Goal: Task Accomplishment & Management: Complete application form

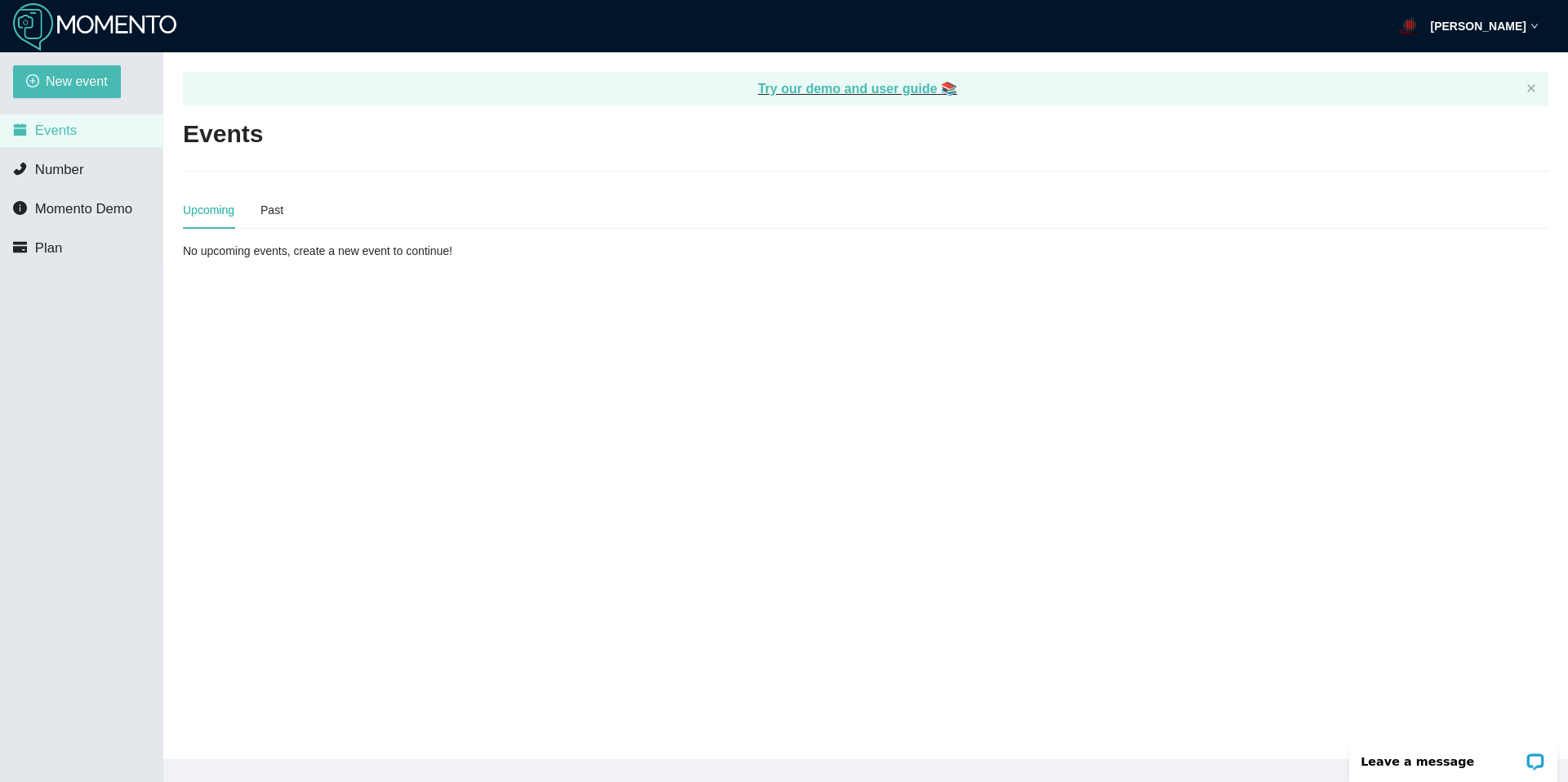
click at [430, 404] on main "Try our demo and user guide 📚 Events Upcoming Past No upcoming events, create a…" at bounding box center [866, 406] width 1405 height 707
click at [59, 9] on img at bounding box center [94, 28] width 163 height 49
click at [62, 165] on span "Number" at bounding box center [60, 169] width 49 height 16
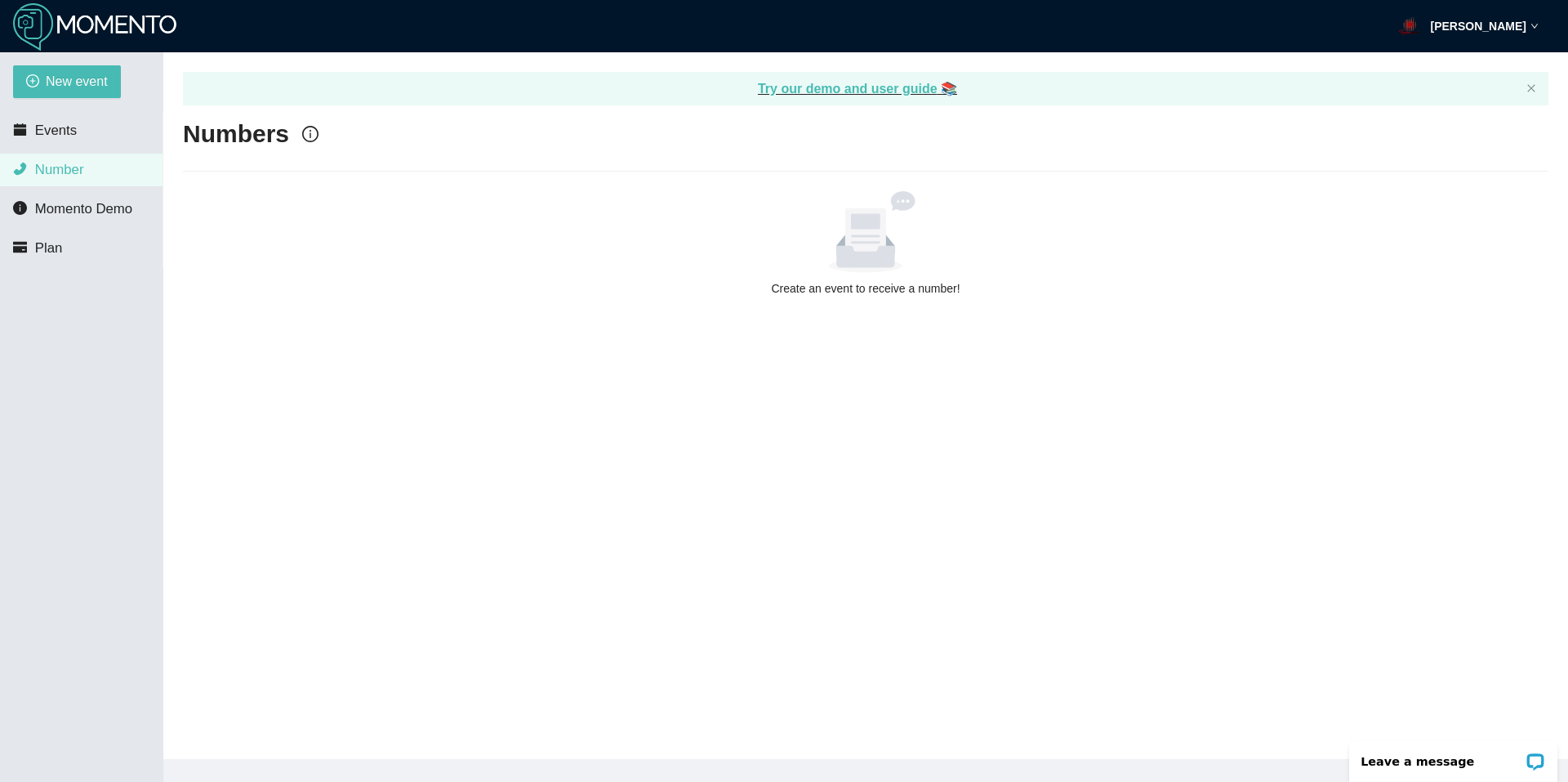
click at [71, 228] on ul "Events Number Momento Demo Plan" at bounding box center [81, 189] width 163 height 157
click at [88, 215] on span "Momento Demo" at bounding box center [84, 208] width 97 height 16
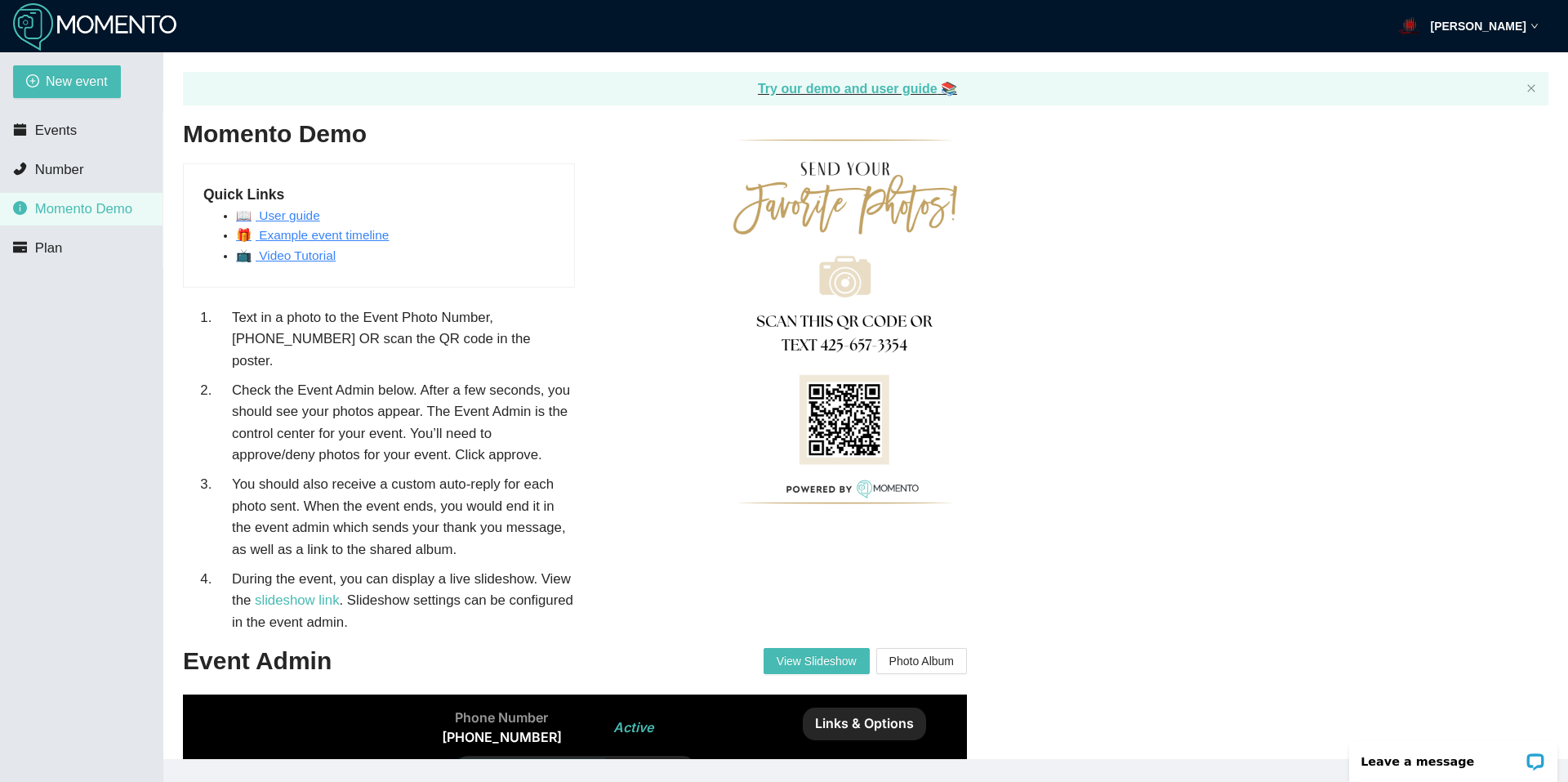
click at [1535, 14] on div "[PERSON_NAME]" at bounding box center [1468, 26] width 142 height 52
click at [49, 246] on span "Plan" at bounding box center [49, 247] width 28 height 16
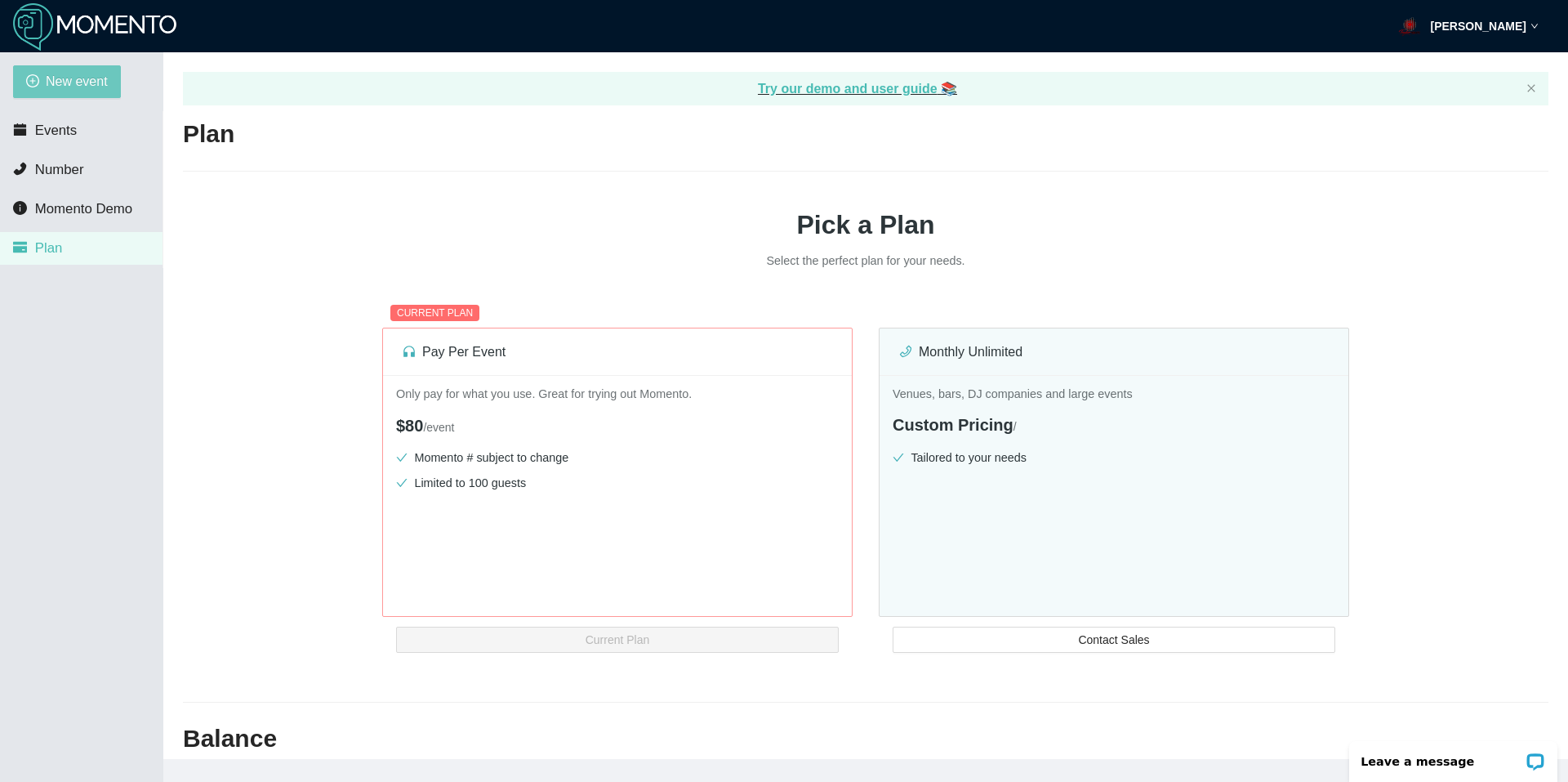
click at [51, 77] on span "New event" at bounding box center [76, 81] width 62 height 21
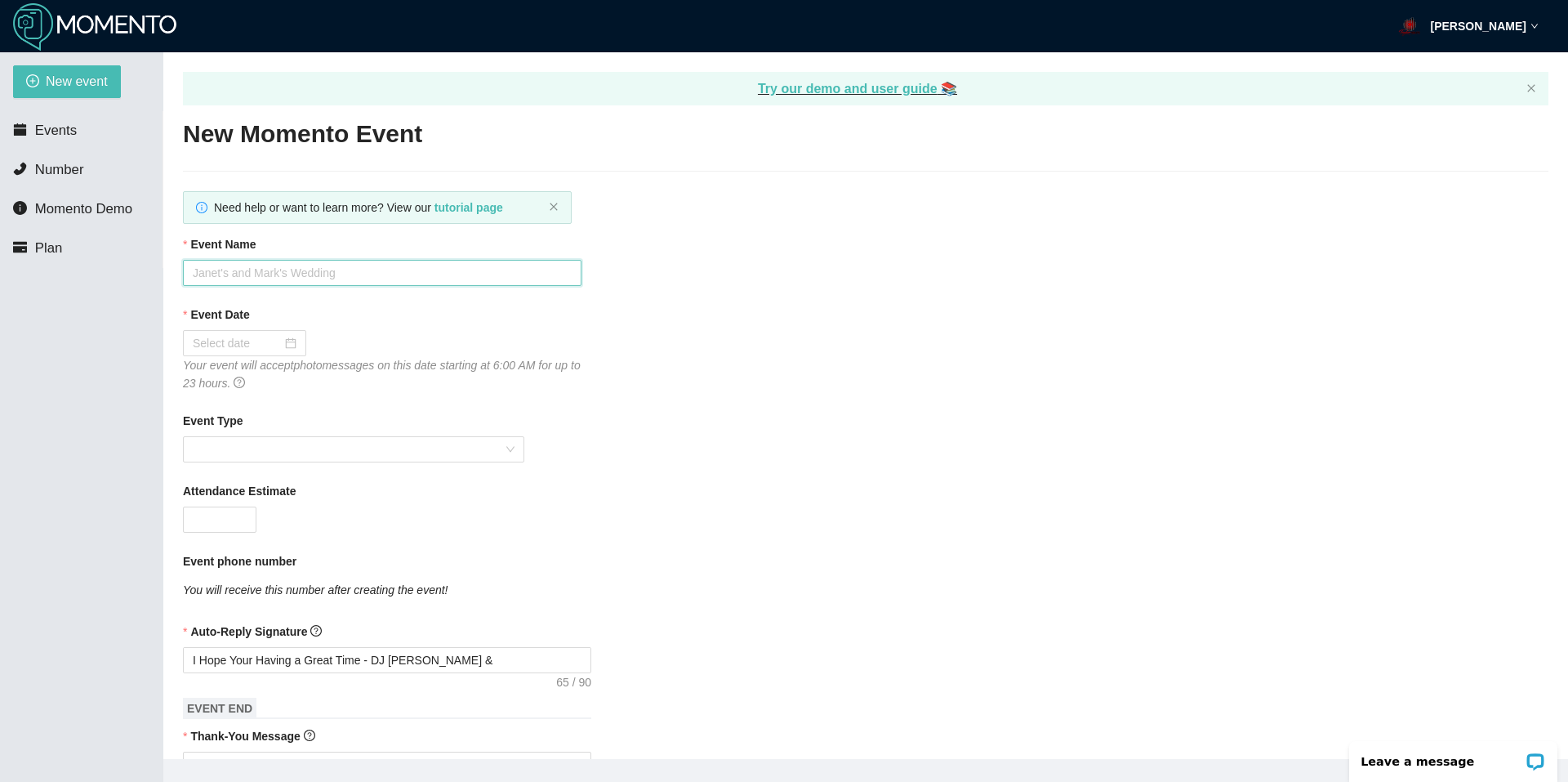
click at [301, 267] on input "Event Name" at bounding box center [382, 272] width 398 height 26
click at [299, 275] on input "Event Name" at bounding box center [382, 272] width 398 height 26
paste input "[PERSON_NAME] & [PERSON_NAME] Wedding"
type input "[PERSON_NAME] & [PERSON_NAME] Wedding"
click at [232, 354] on div at bounding box center [244, 343] width 123 height 26
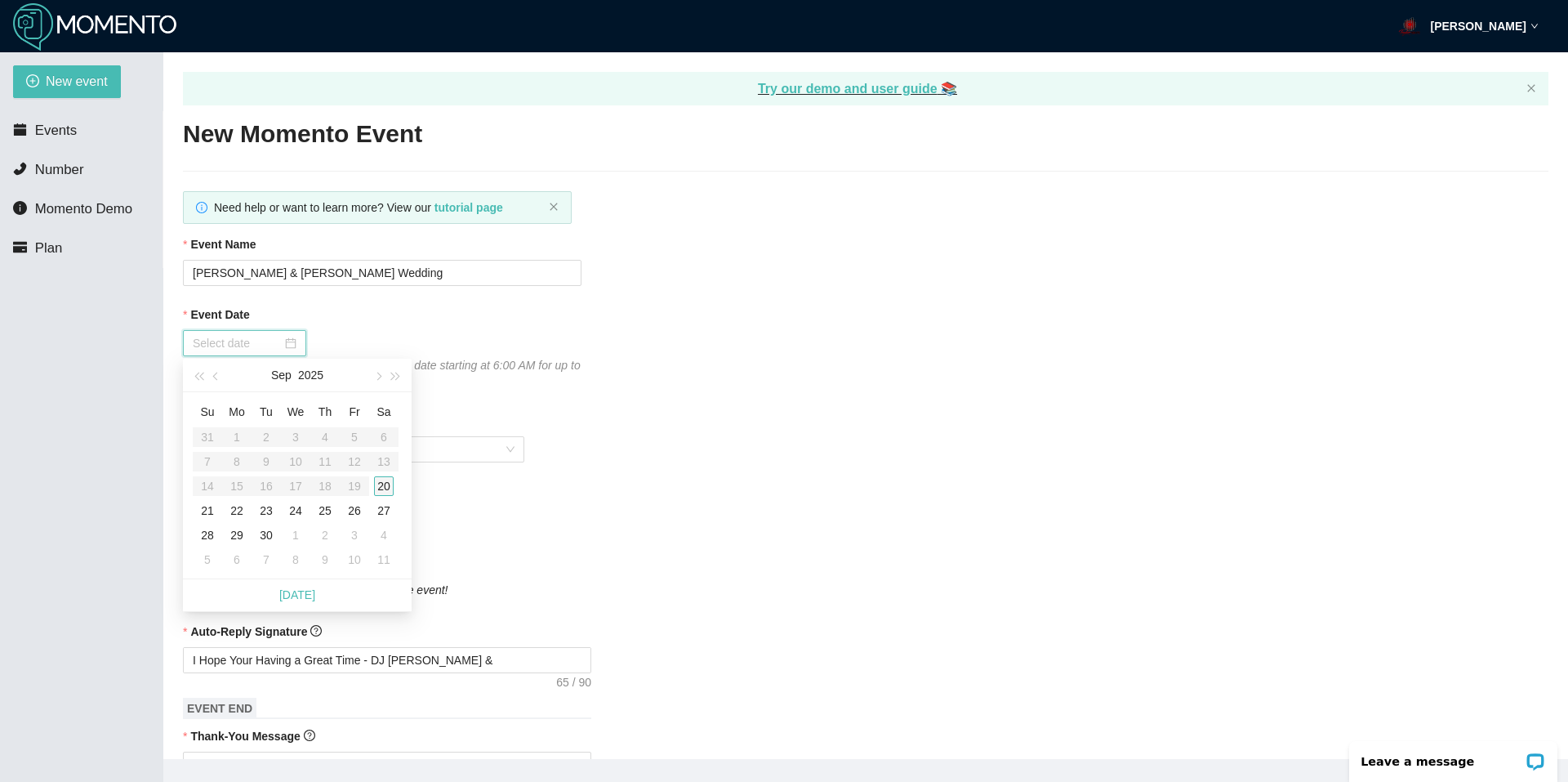
type input "[DATE]"
click at [386, 481] on div "20" at bounding box center [383, 486] width 20 height 20
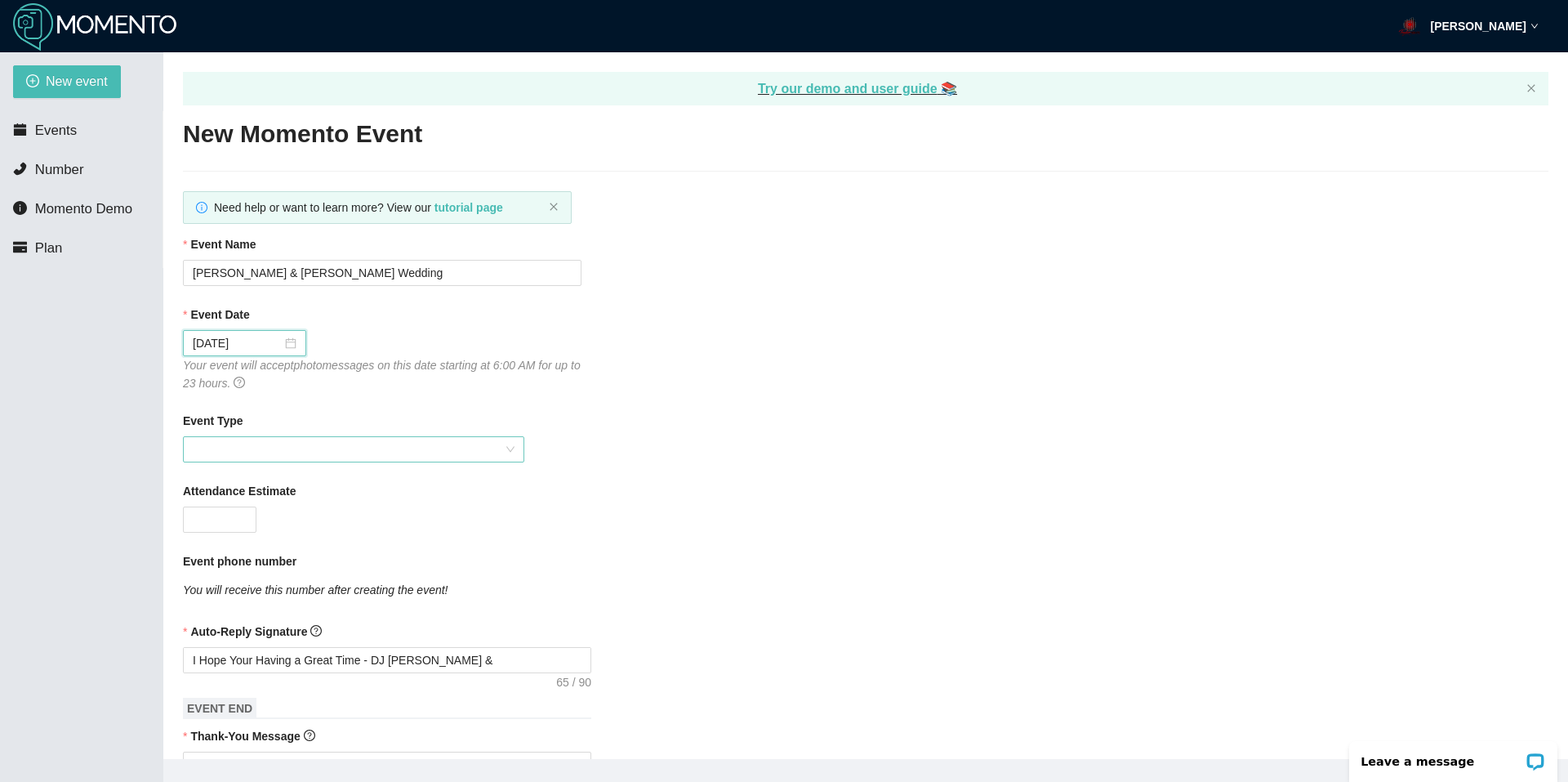
click at [278, 453] on span at bounding box center [354, 450] width 322 height 24
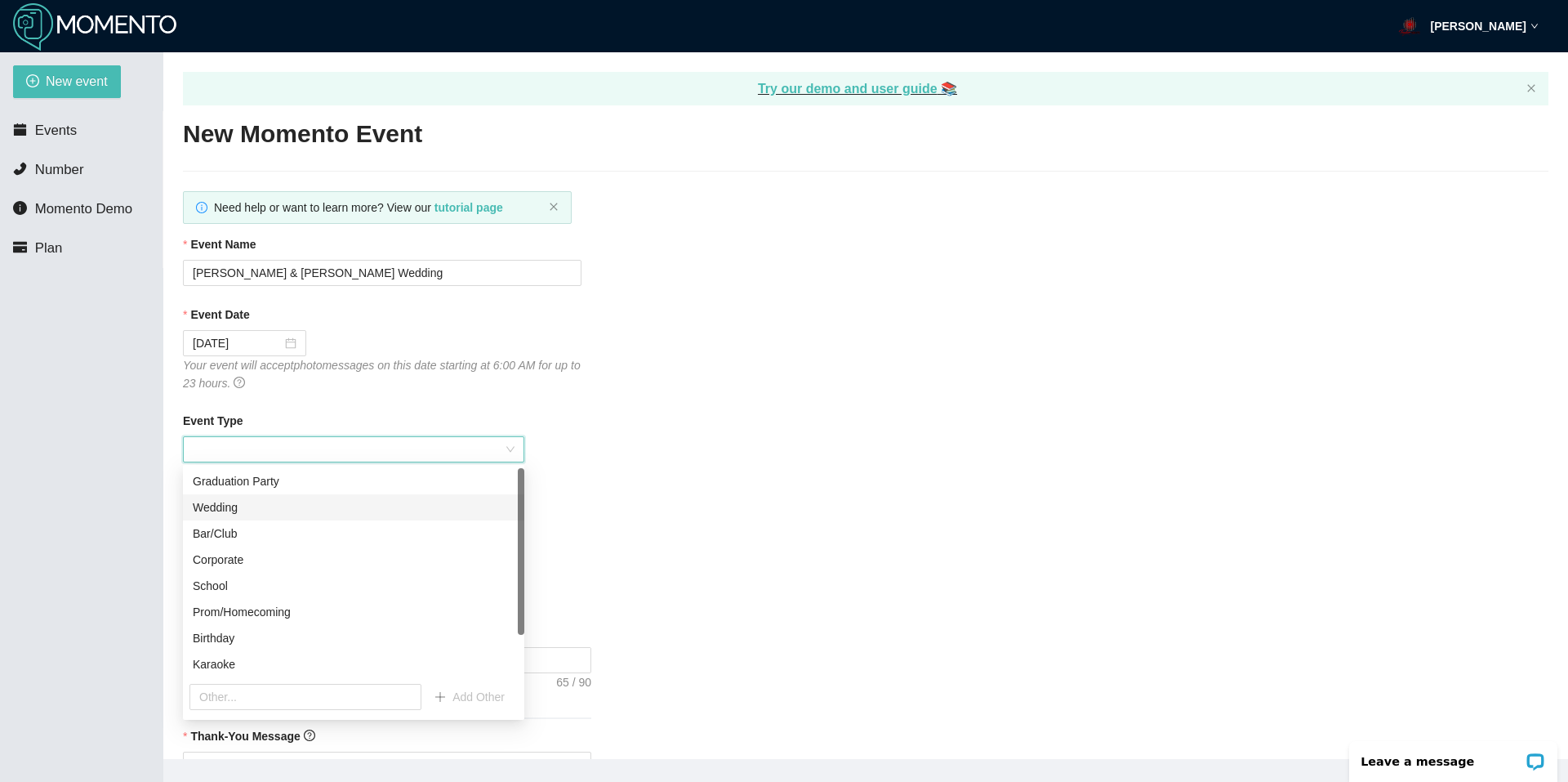
click at [256, 517] on div "Wedding" at bounding box center [354, 508] width 341 height 26
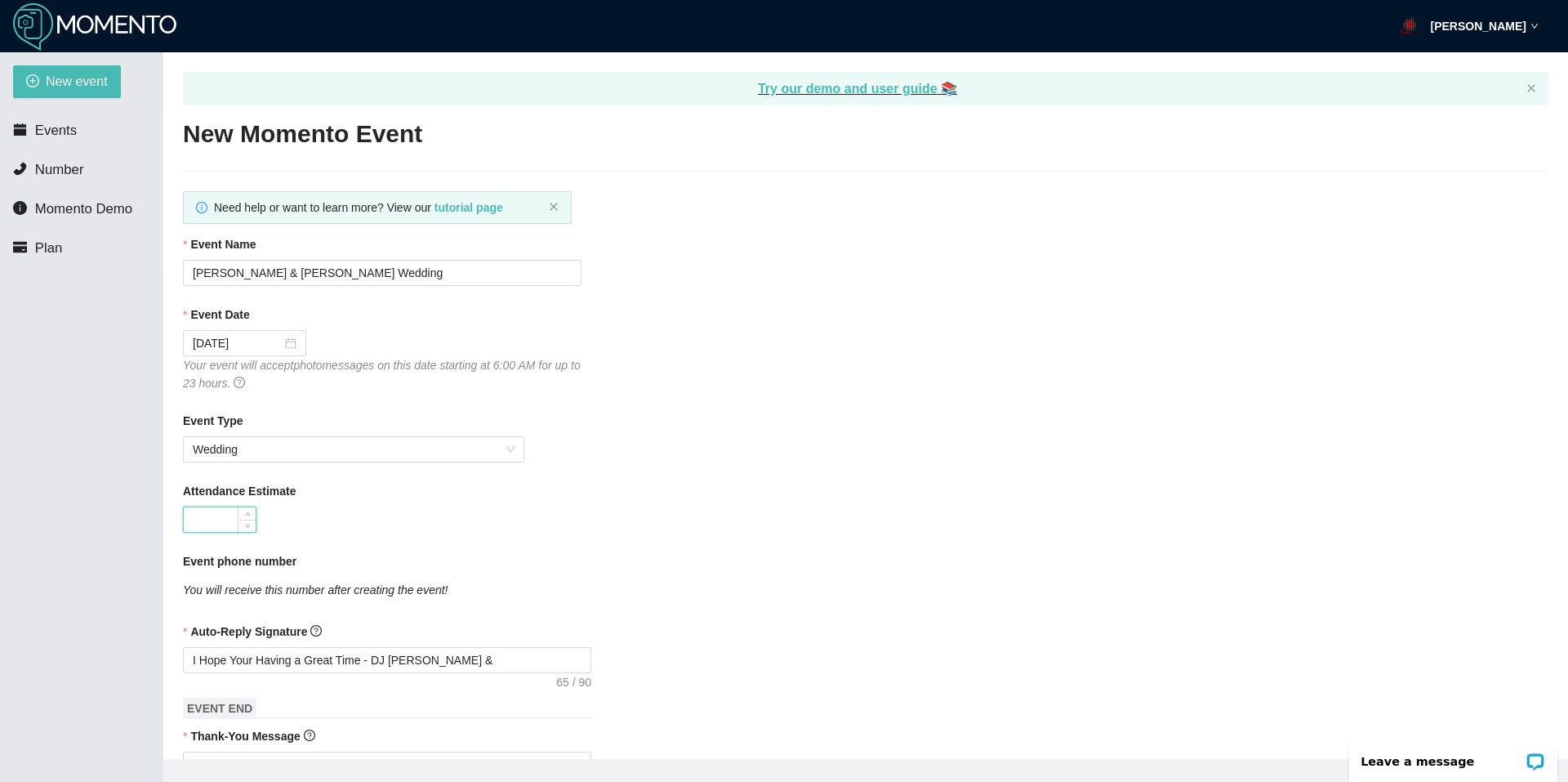
click at [214, 512] on input "Attendance Estimate" at bounding box center [219, 520] width 72 height 24
paste input "175"
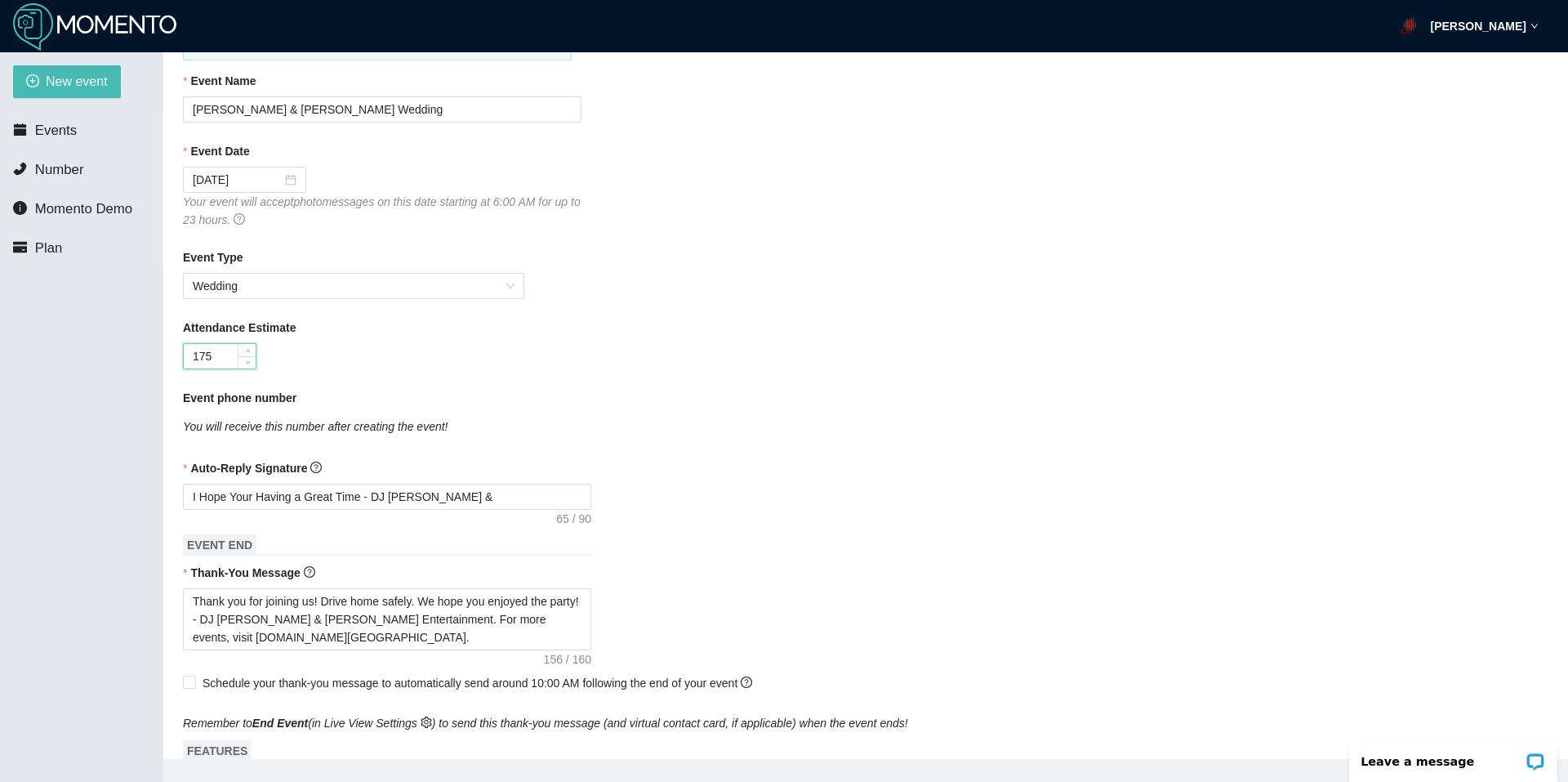
scroll to position [245, 0]
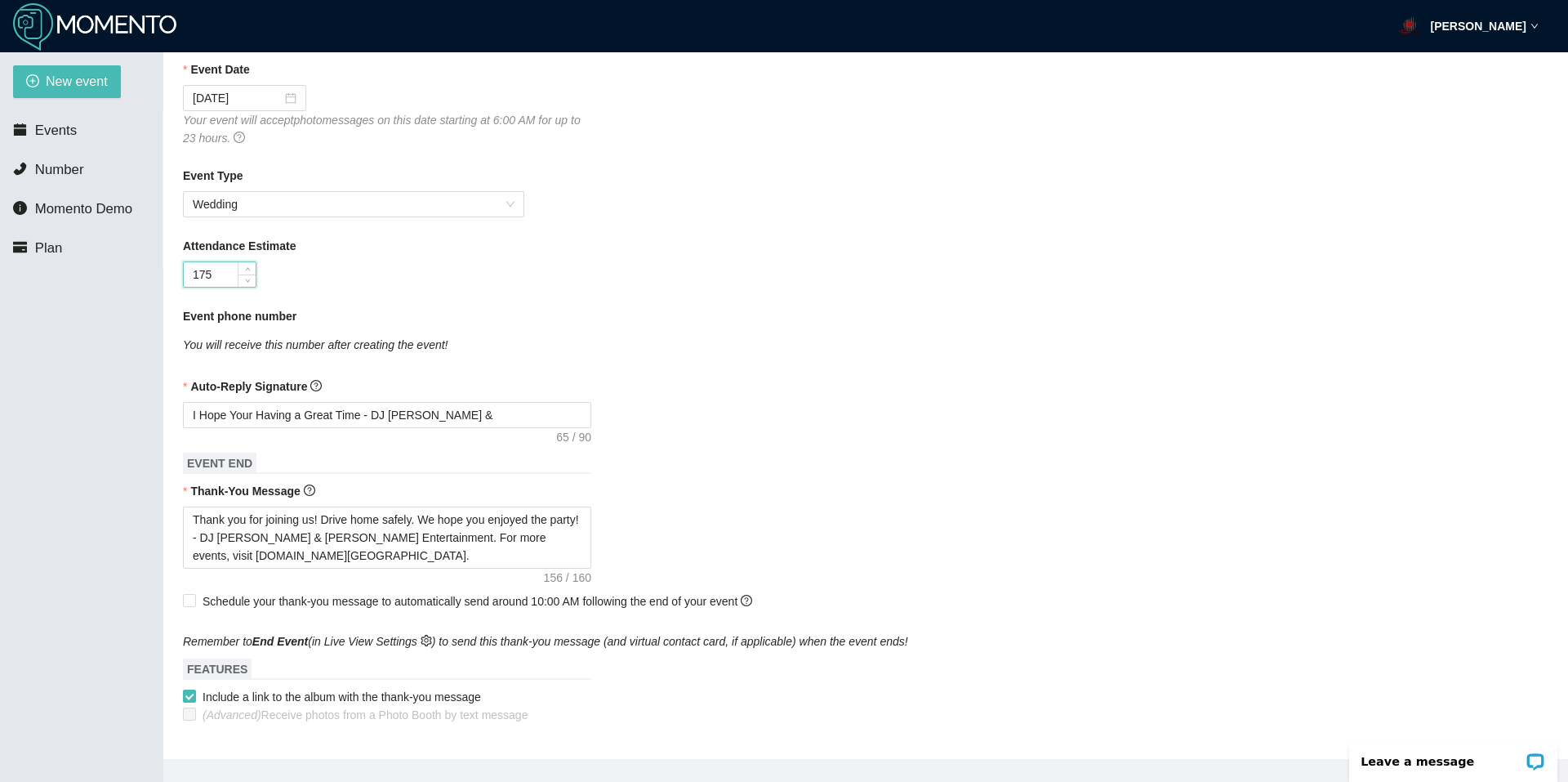
type input "175"
drag, startPoint x: 197, startPoint y: 385, endPoint x: 256, endPoint y: 384, distance: 59.0
click at [256, 384] on b "Auto-Reply Signature" at bounding box center [248, 386] width 117 height 13
click at [278, 388] on b "Auto-Reply Signature" at bounding box center [248, 386] width 117 height 13
click at [278, 402] on textarea "I Hope Your Having a Great Time - DJ [PERSON_NAME] & [PERSON_NAME] Entertainment" at bounding box center [387, 415] width 409 height 26
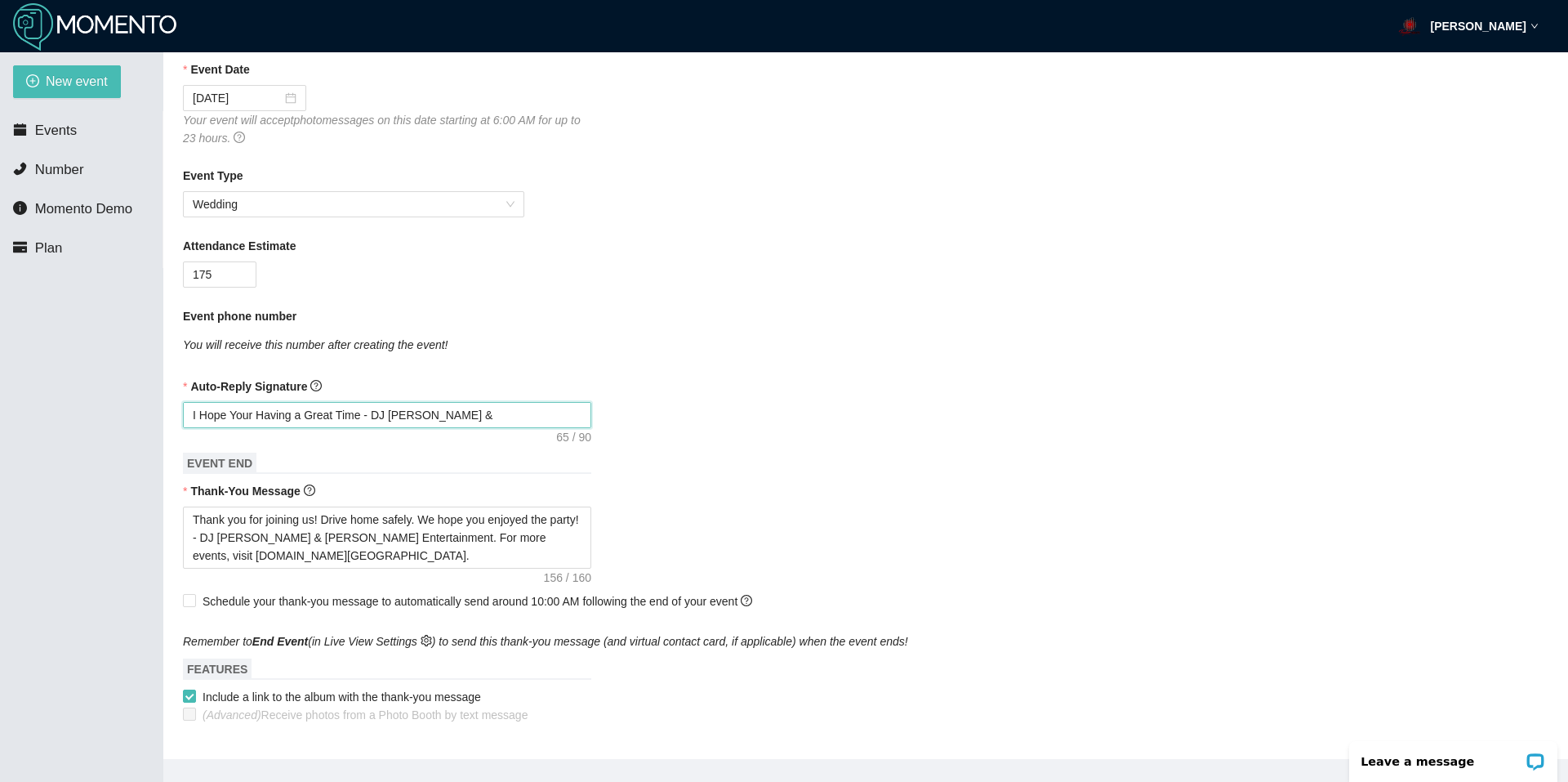
drag, startPoint x: 553, startPoint y: 413, endPoint x: 148, endPoint y: 426, distance: 405.2
click at [148, 426] on section "New event Events Number Momento Demo Plan Try our demo and user guide 📚 New Mom…" at bounding box center [784, 443] width 1568 height 782
click at [378, 415] on textarea "I Hope Your Having a Great Time - DJ [PERSON_NAME] & [PERSON_NAME] Entertainment" at bounding box center [387, 415] width 409 height 26
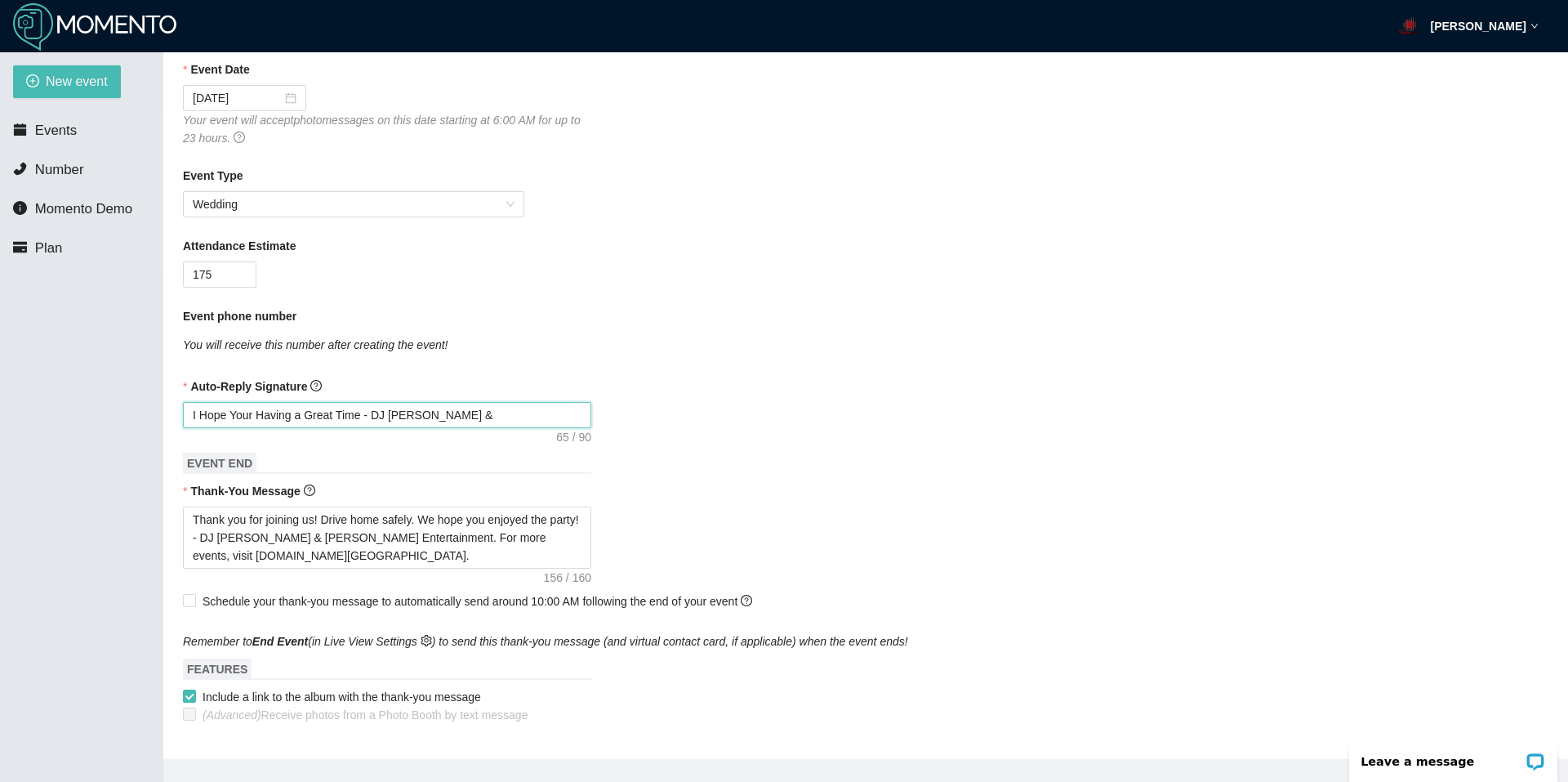
paste textarea "Celebrating [PERSON_NAME] & [PERSON_NAME]! – DJ [PERSON_NAME] |"
type textarea "Celebrating [PERSON_NAME] & [PERSON_NAME]! – DJ [PERSON_NAME] | [PERSON_NAME] E…"
click at [716, 483] on form "Event Name [PERSON_NAME] & [PERSON_NAME] Wedding Event Date [DATE] Your event w…" at bounding box center [866, 387] width 1366 height 796
click at [412, 459] on h1 "EVENT END" at bounding box center [387, 463] width 409 height 21
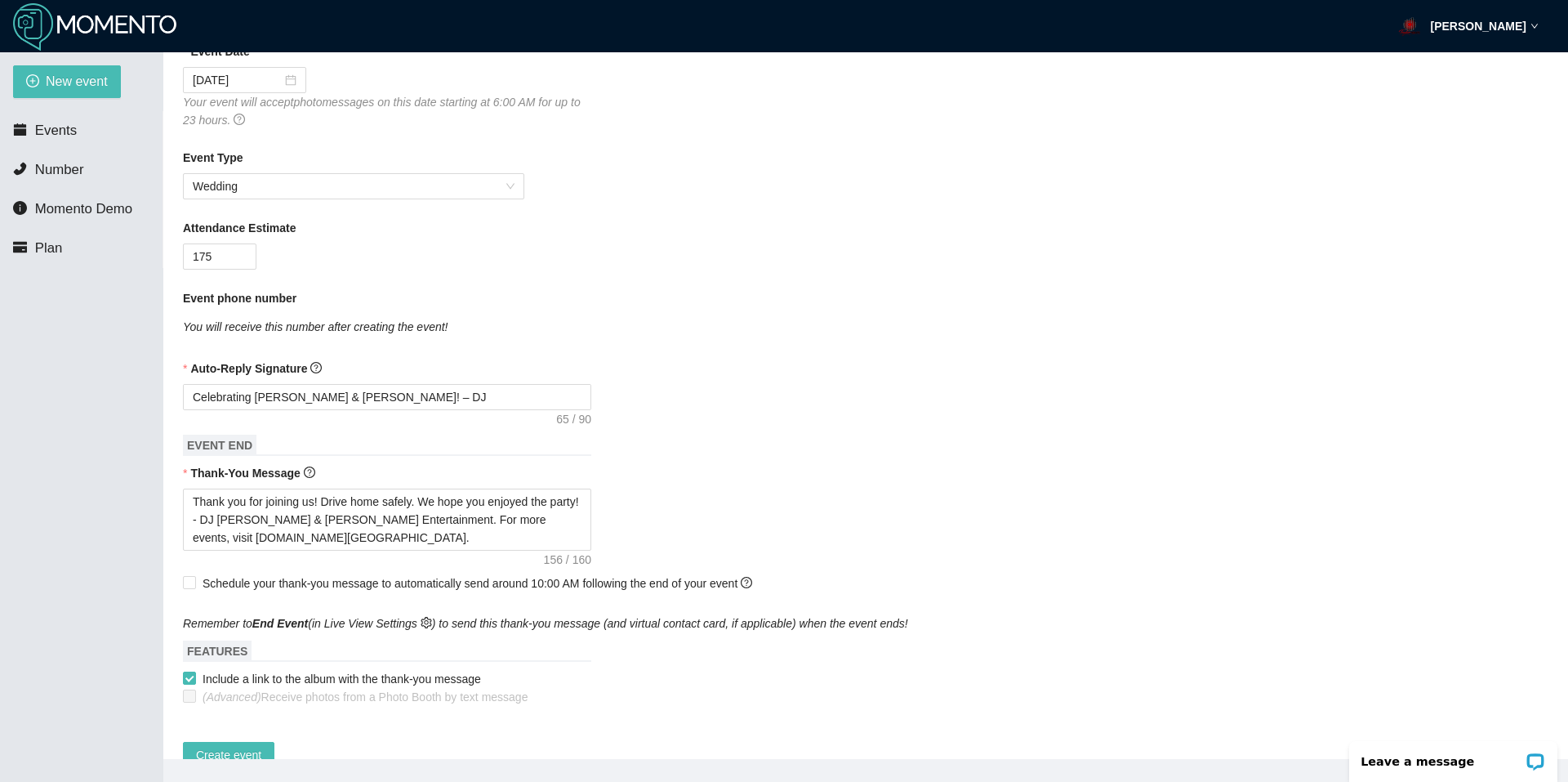
scroll to position [309, 0]
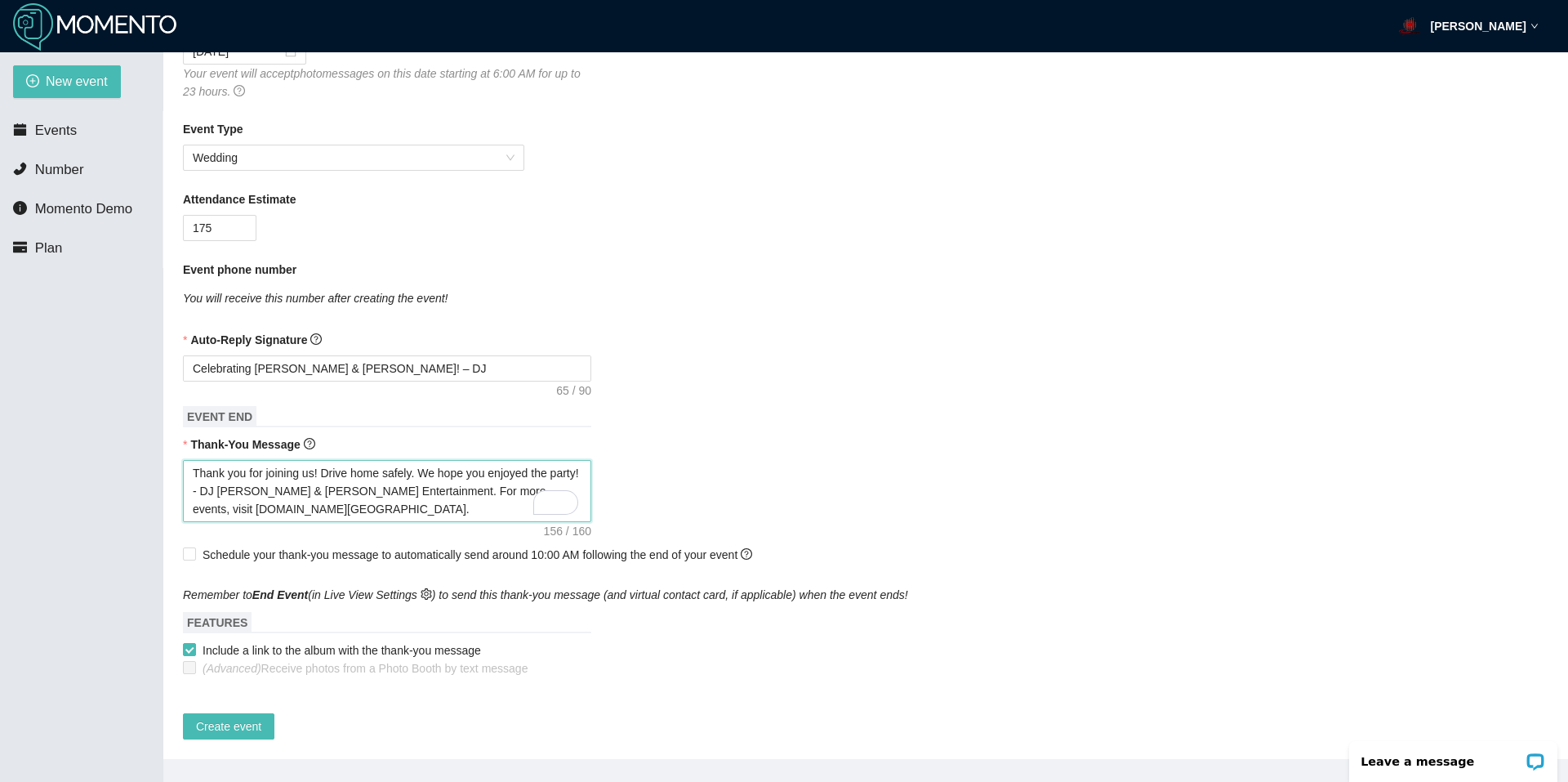
drag, startPoint x: 319, startPoint y: 495, endPoint x: 151, endPoint y: 456, distance: 172.5
click at [151, 456] on section "New event Events Number Momento Demo Plan Try our demo and user guide 📚 New Mom…" at bounding box center [784, 443] width 1568 height 782
click at [337, 492] on textarea "Thank you for joining us! Drive home safely. We hope you enjoyed the party! - D…" at bounding box center [387, 491] width 409 height 63
drag, startPoint x: 334, startPoint y: 494, endPoint x: 185, endPoint y: 462, distance: 152.4
click at [185, 462] on textarea "Thank you for joining us! Drive home safely. We hope you enjoyed the party! - D…" at bounding box center [387, 491] width 409 height 63
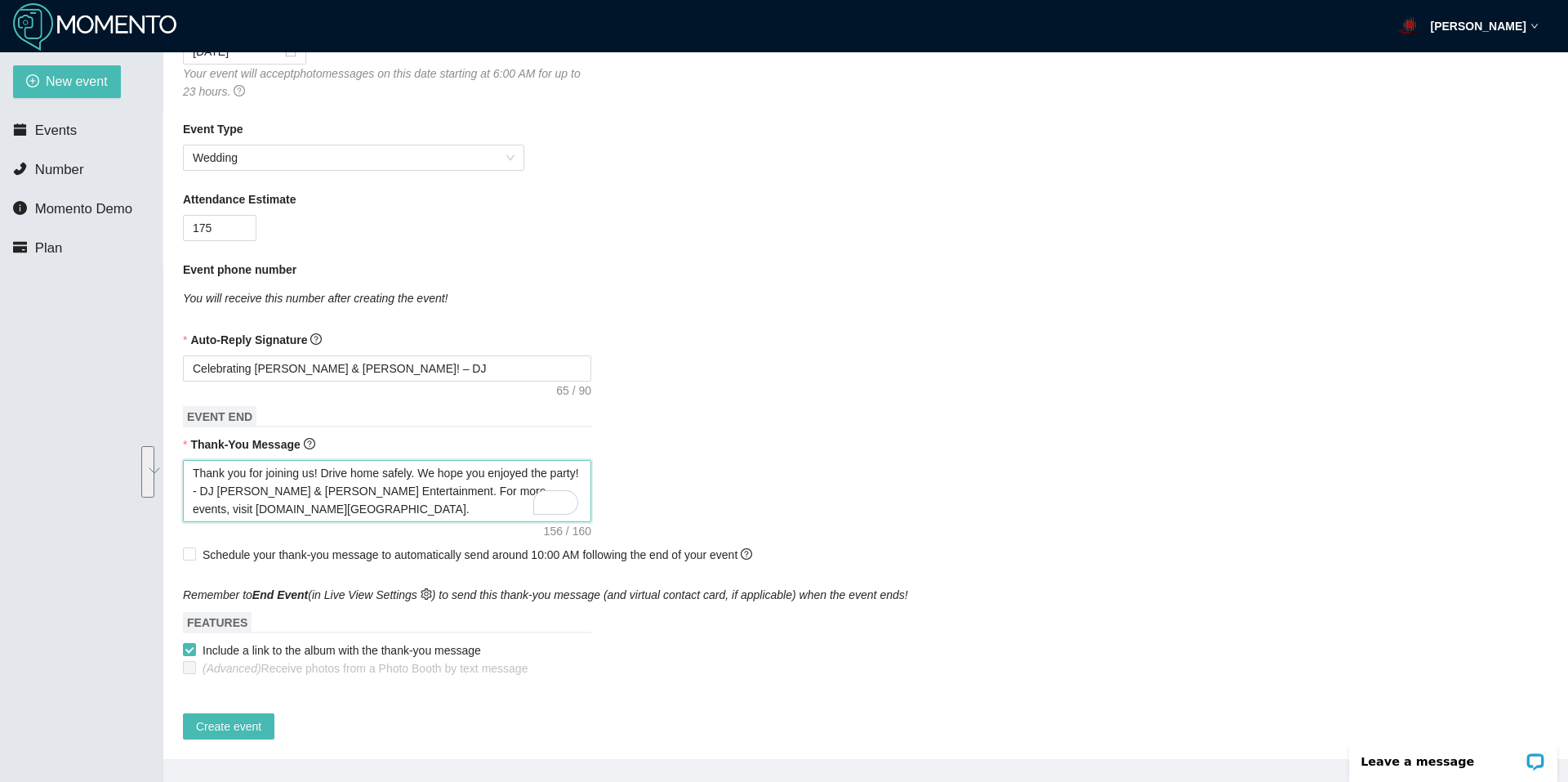
paste textarea "s for celebrating [PERSON_NAME] & [PERSON_NAME]! 💍 Wishing you safe travels & s…"
type textarea "Thanks for celebrating [PERSON_NAME] & [PERSON_NAME]! 💍 Wishing you safe travel…"
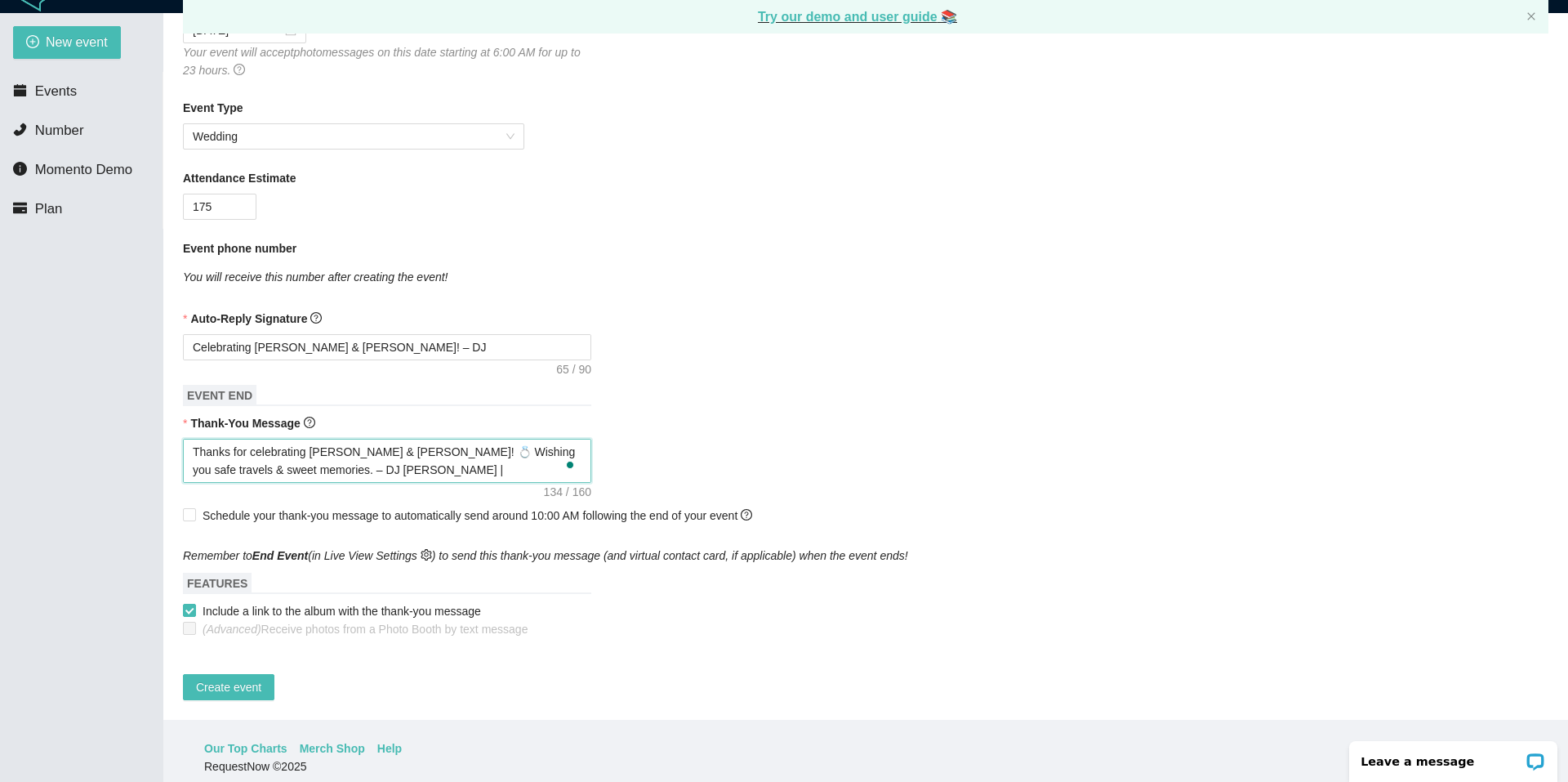
scroll to position [52, 0]
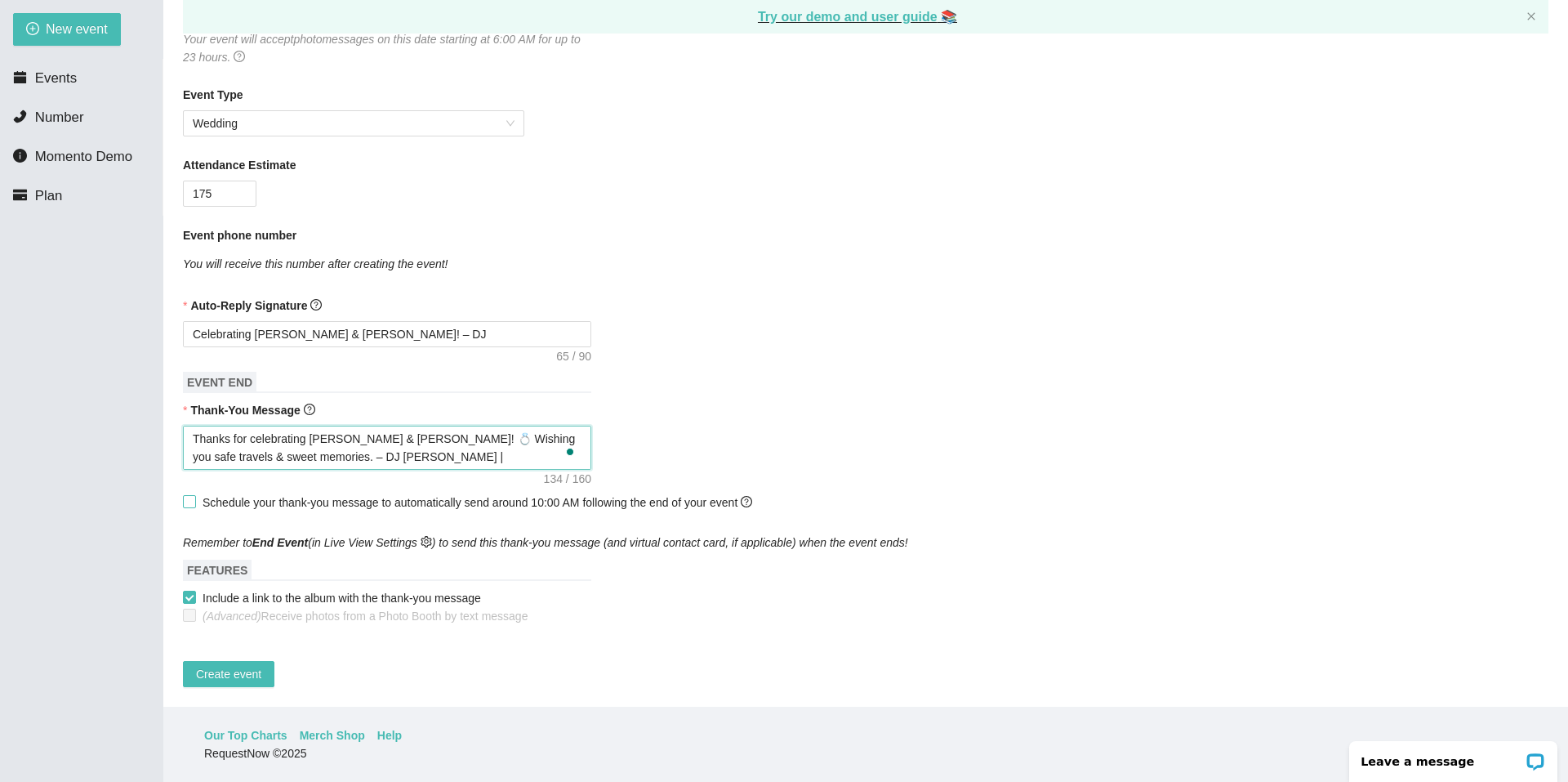
type textarea "Thanks for celebrating [PERSON_NAME] & [PERSON_NAME]! 💍 Wishing you safe travel…"
click at [198, 494] on span "Schedule your thank-you message to automatically send around 10:00 AM following…" at bounding box center [477, 502] width 562 height 18
click at [194, 496] on input "Schedule your thank-you message to automatically send around 10:00 AM following…" at bounding box center [188, 501] width 11 height 11
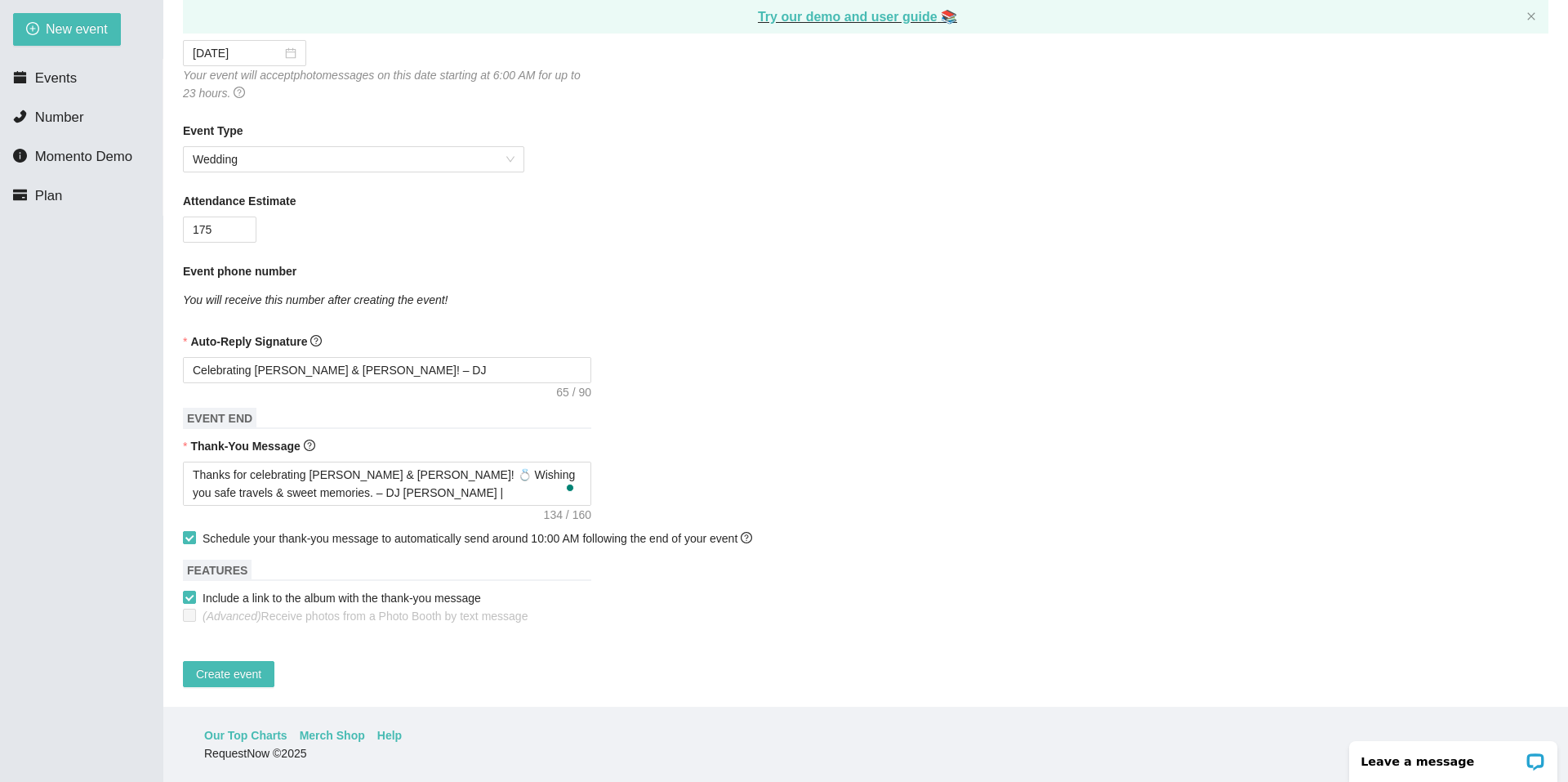
scroll to position [255, 0]
click at [186, 531] on input "Schedule your thank-you message to automatically send around 10:00 AM following…" at bounding box center [188, 537] width 11 height 11
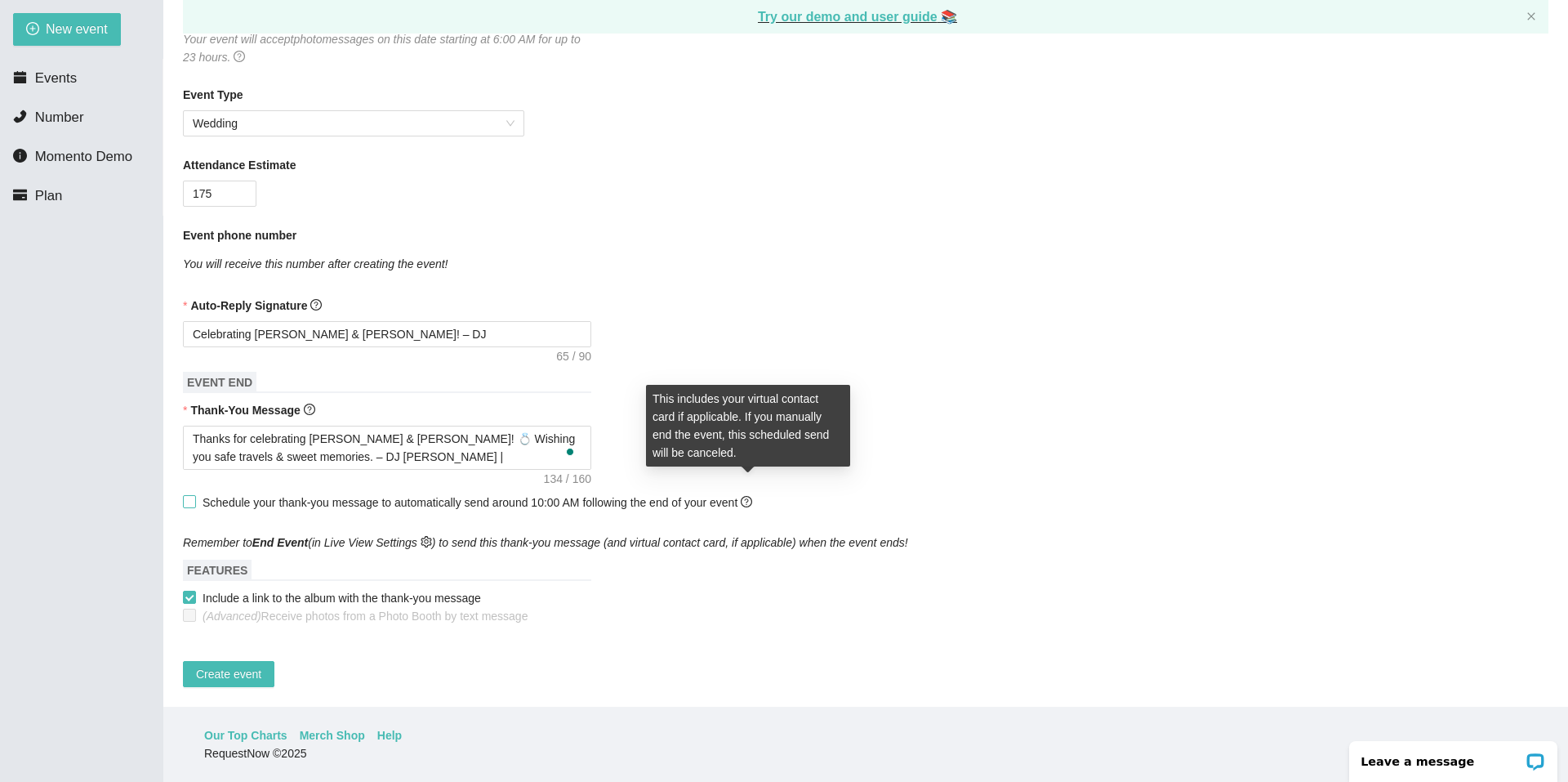
click at [748, 496] on icon "question-circle" at bounding box center [746, 502] width 11 height 11
click at [194, 496] on input "Schedule your thank-you message to automatically send around 10:00 AM following…" at bounding box center [188, 501] width 11 height 11
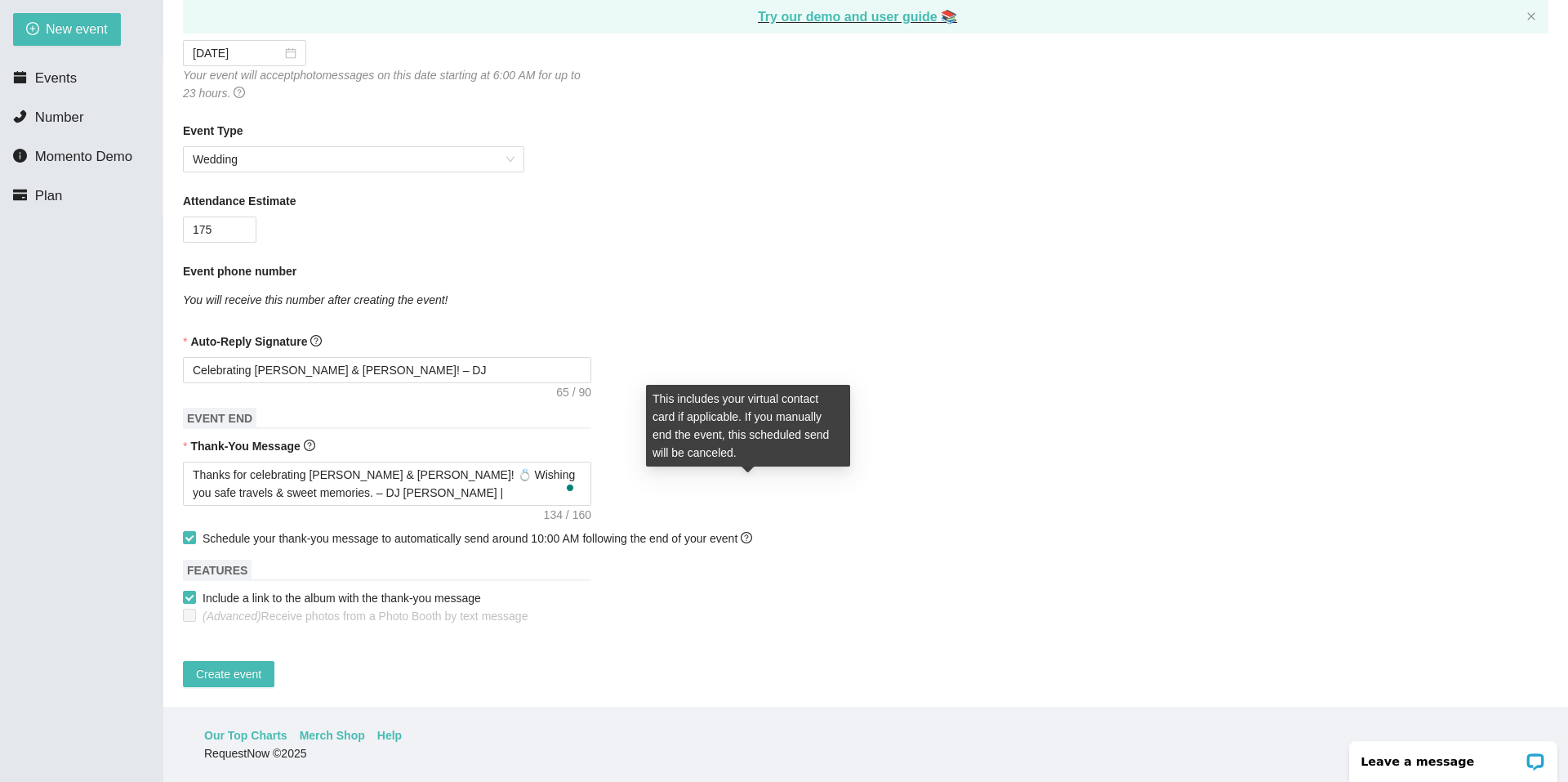
scroll to position [255, 0]
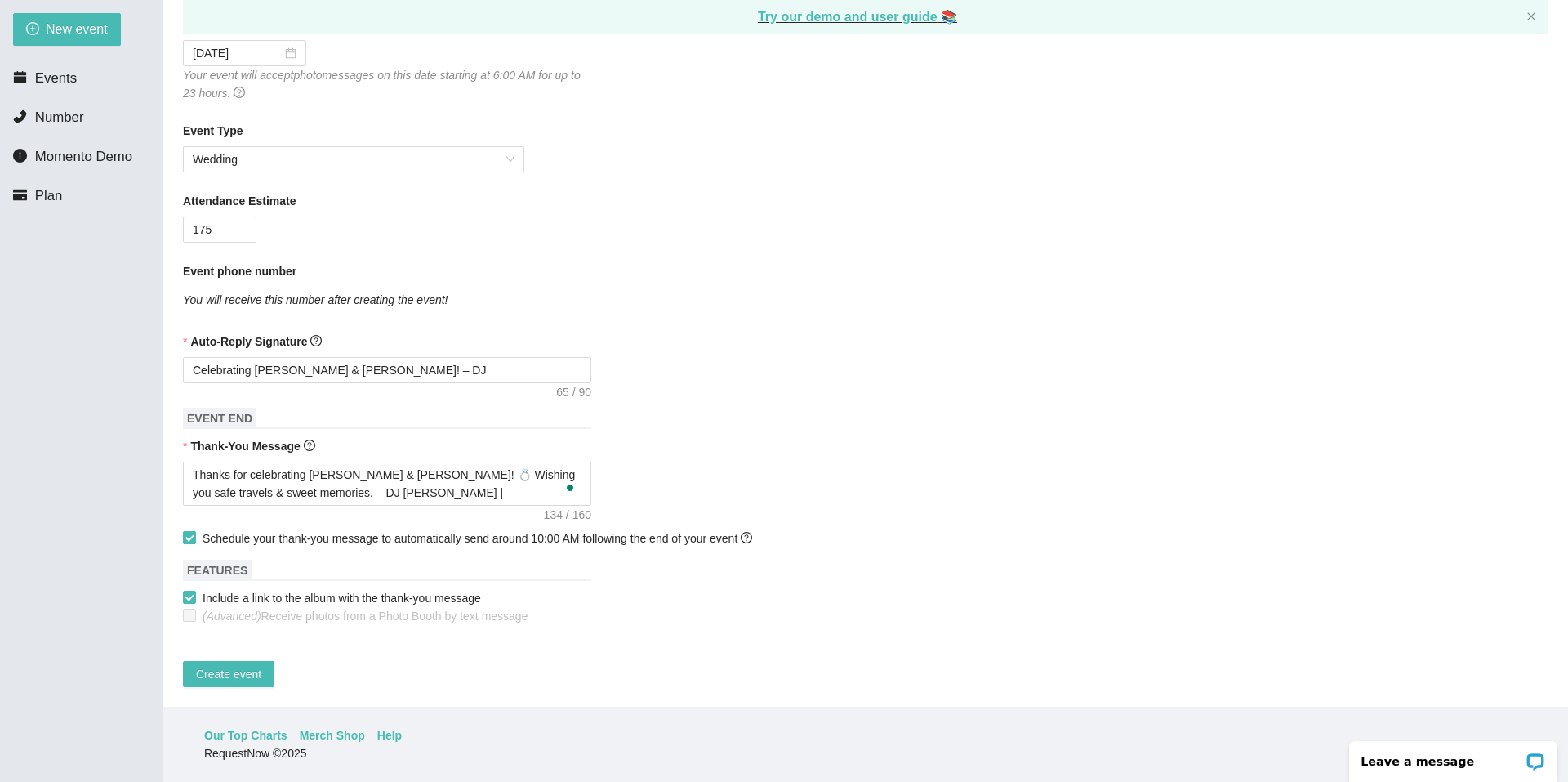
click at [188, 531] on input "Schedule your thank-you message to automatically send around 10:00 AM following…" at bounding box center [188, 537] width 11 height 11
checkbox input "false"
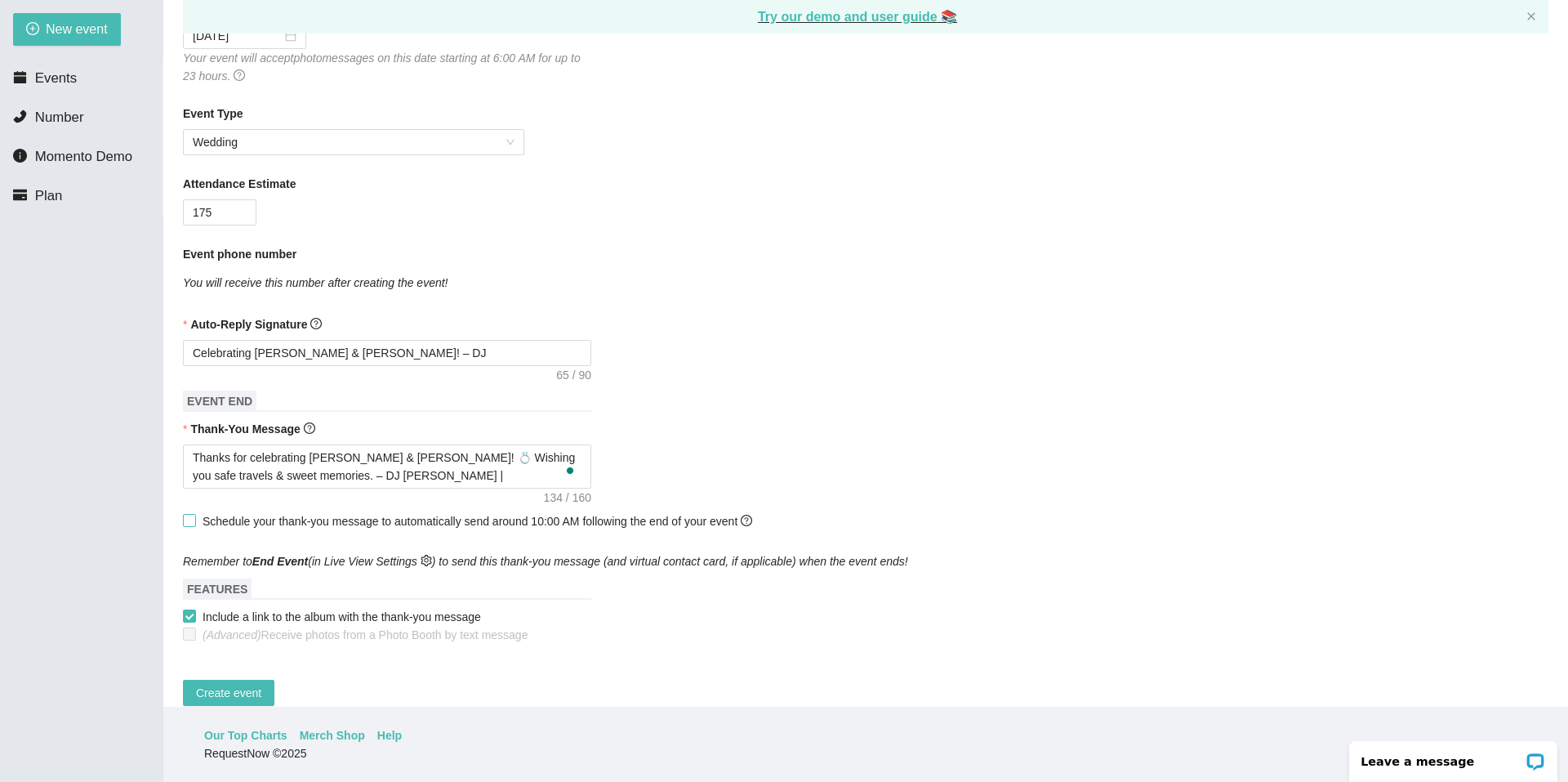
scroll to position [291, 0]
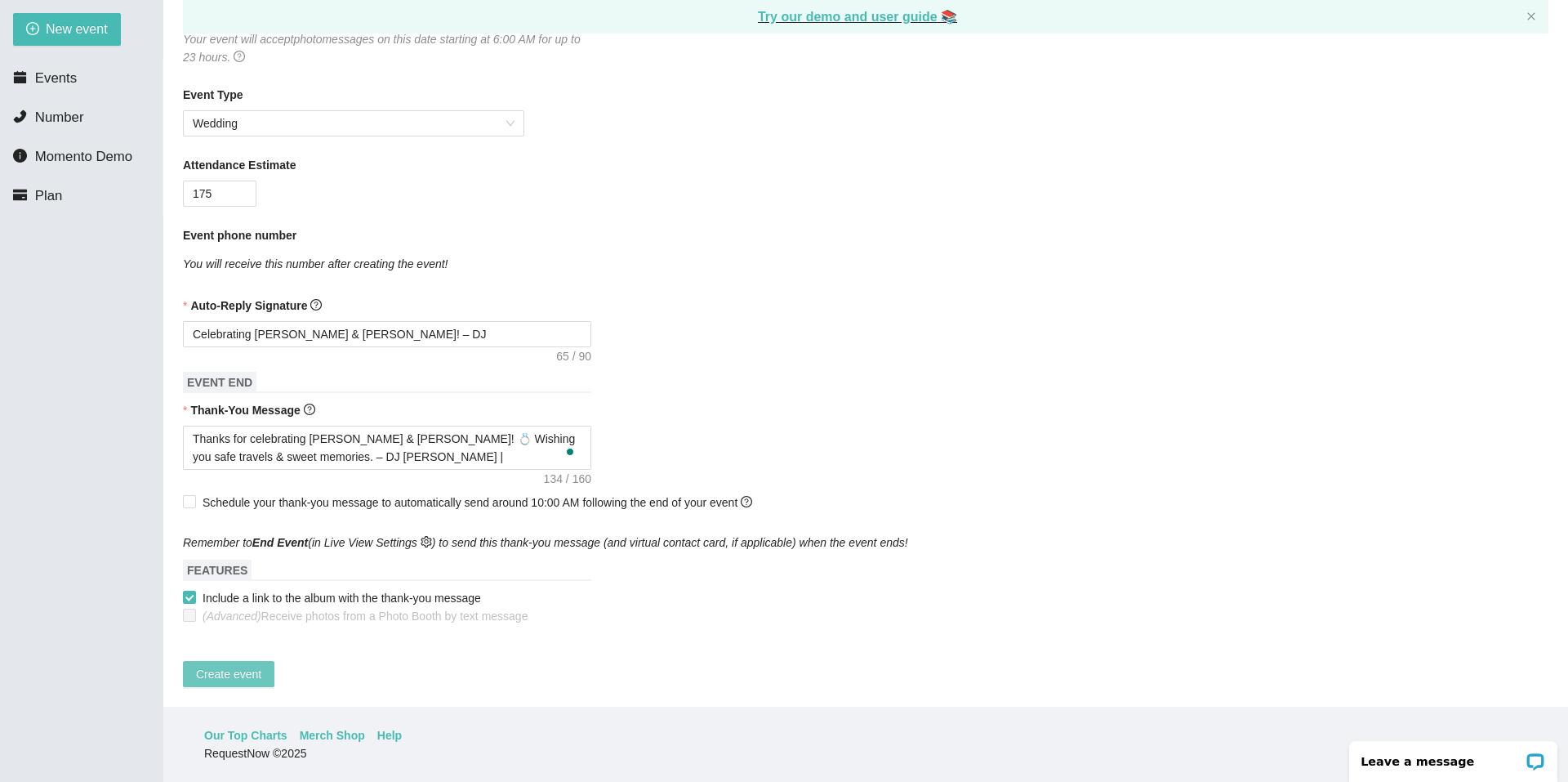
click at [238, 665] on span "Create event" at bounding box center [229, 674] width 65 height 18
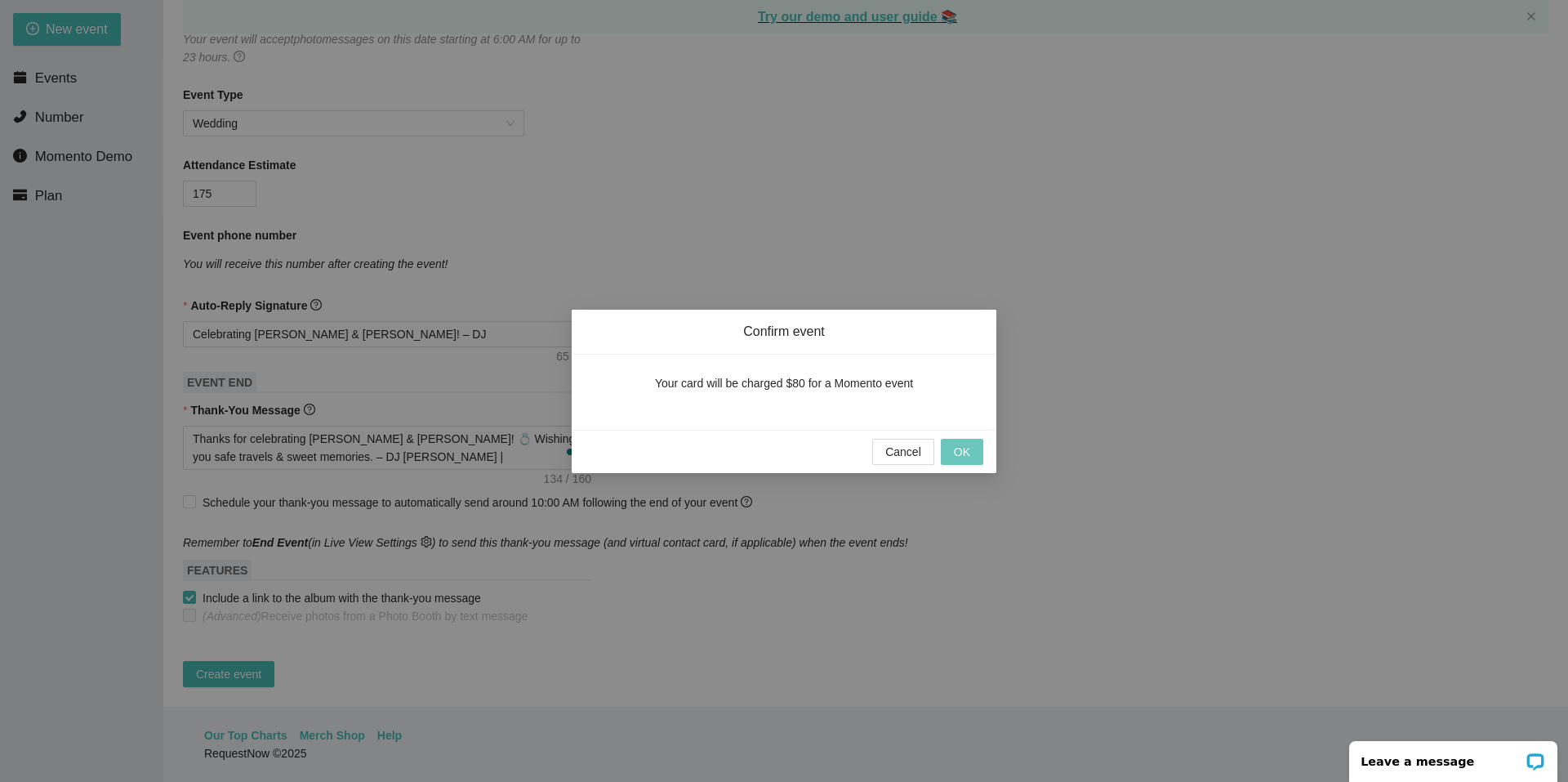
click at [972, 451] on button "OK" at bounding box center [963, 452] width 43 height 26
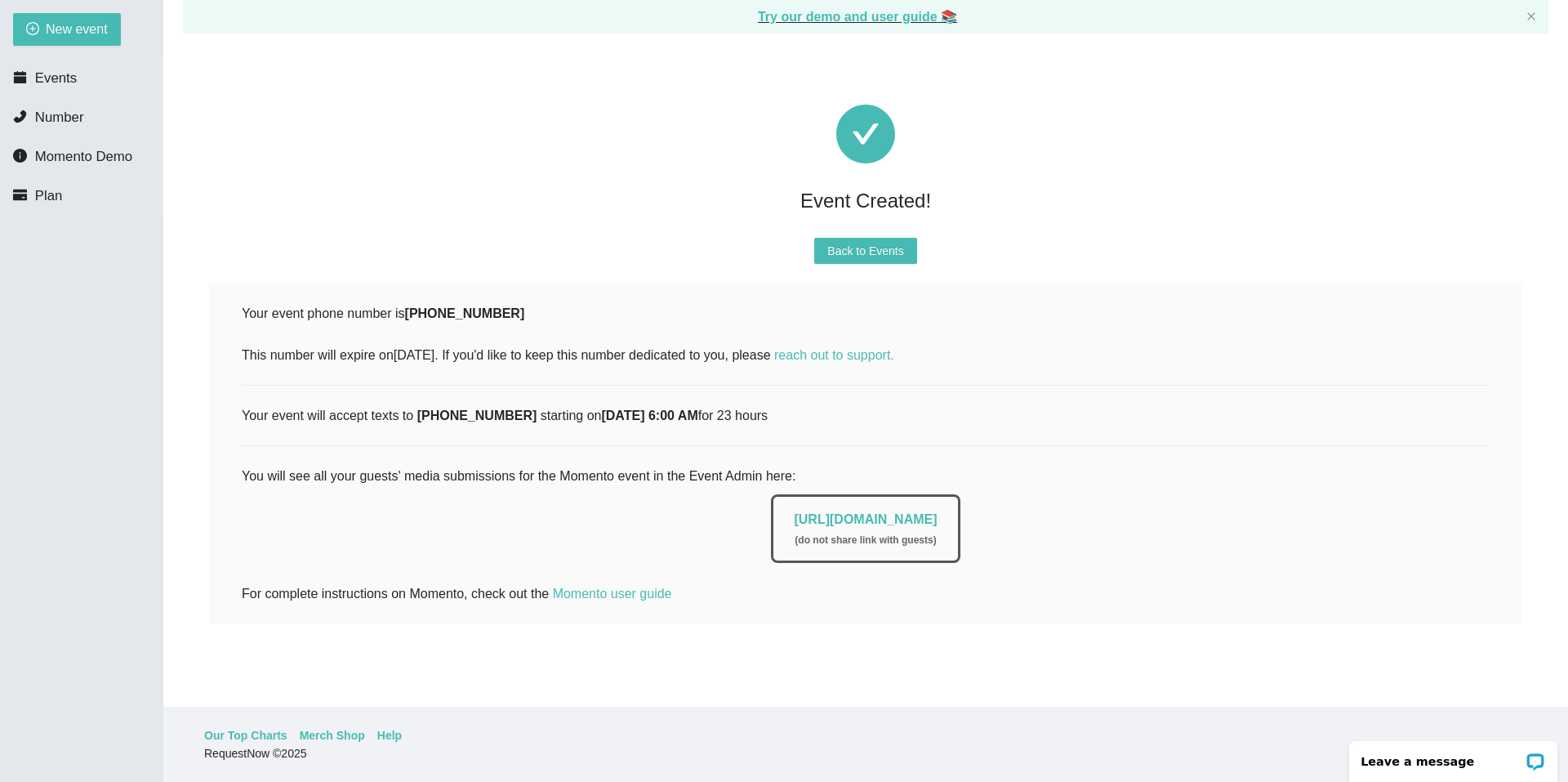
scroll to position [0, 0]
click at [77, 81] on li "Events" at bounding box center [81, 78] width 162 height 33
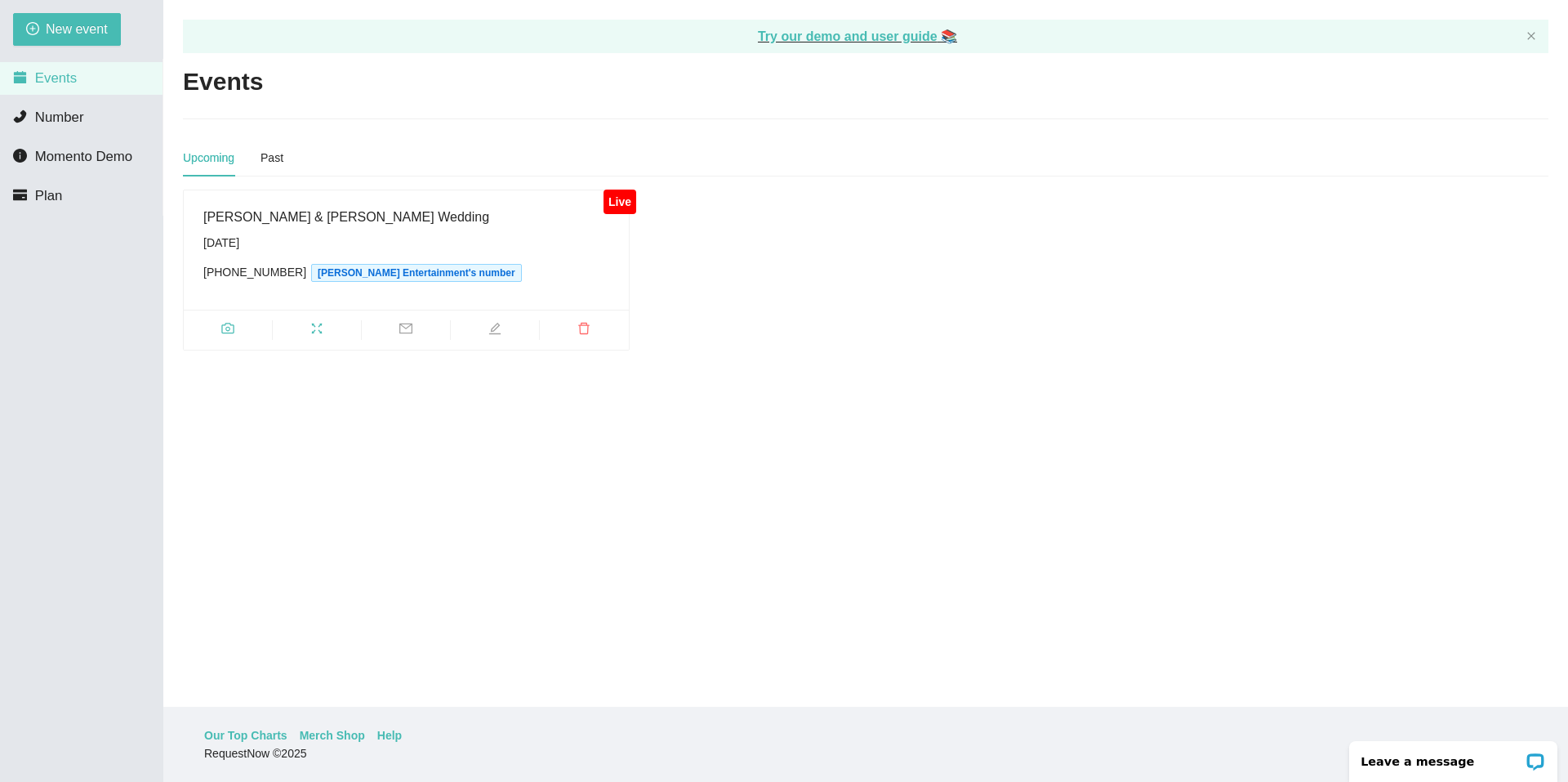
click at [499, 243] on div "[DATE]" at bounding box center [406, 242] width 406 height 18
click at [358, 215] on div "[PERSON_NAME] & [PERSON_NAME] Wedding" at bounding box center [406, 217] width 406 height 21
click at [240, 333] on span "camera" at bounding box center [228, 330] width 89 height 18
